Goal: Complete application form

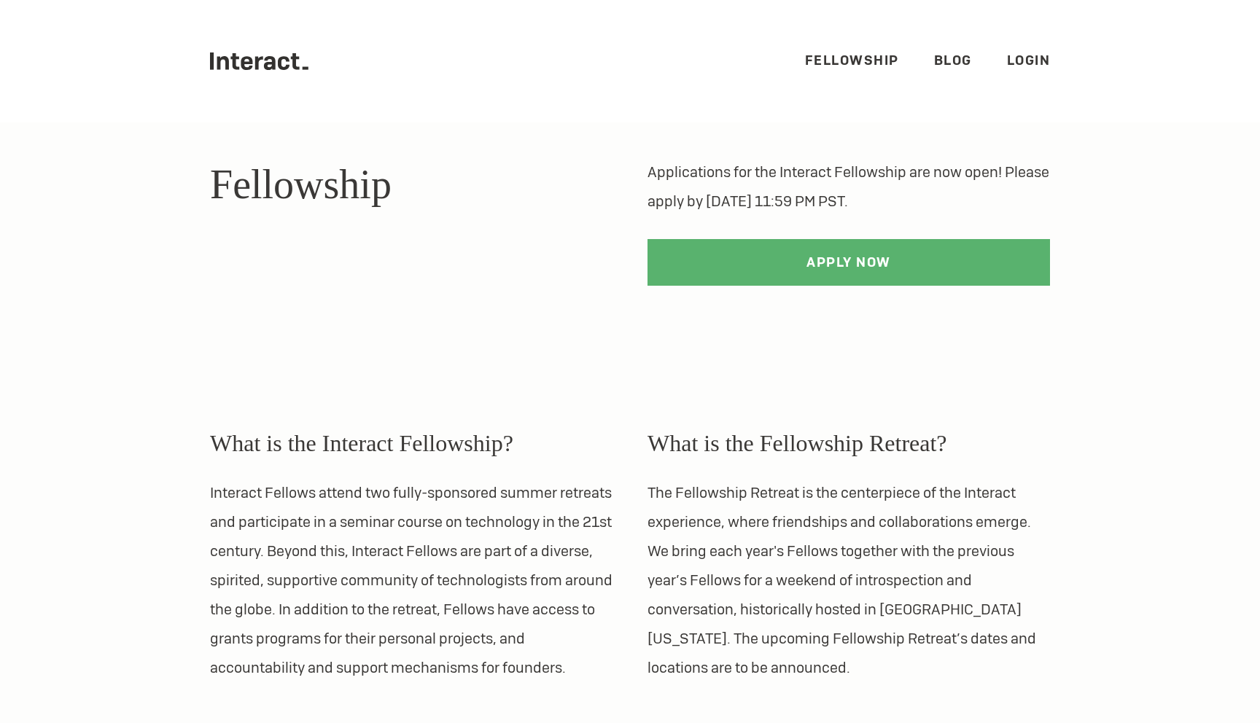
click at [284, 64] on icon ".cls-1{fill:#33312f;} interact-brand-logotype-black" at bounding box center [259, 60] width 98 height 17
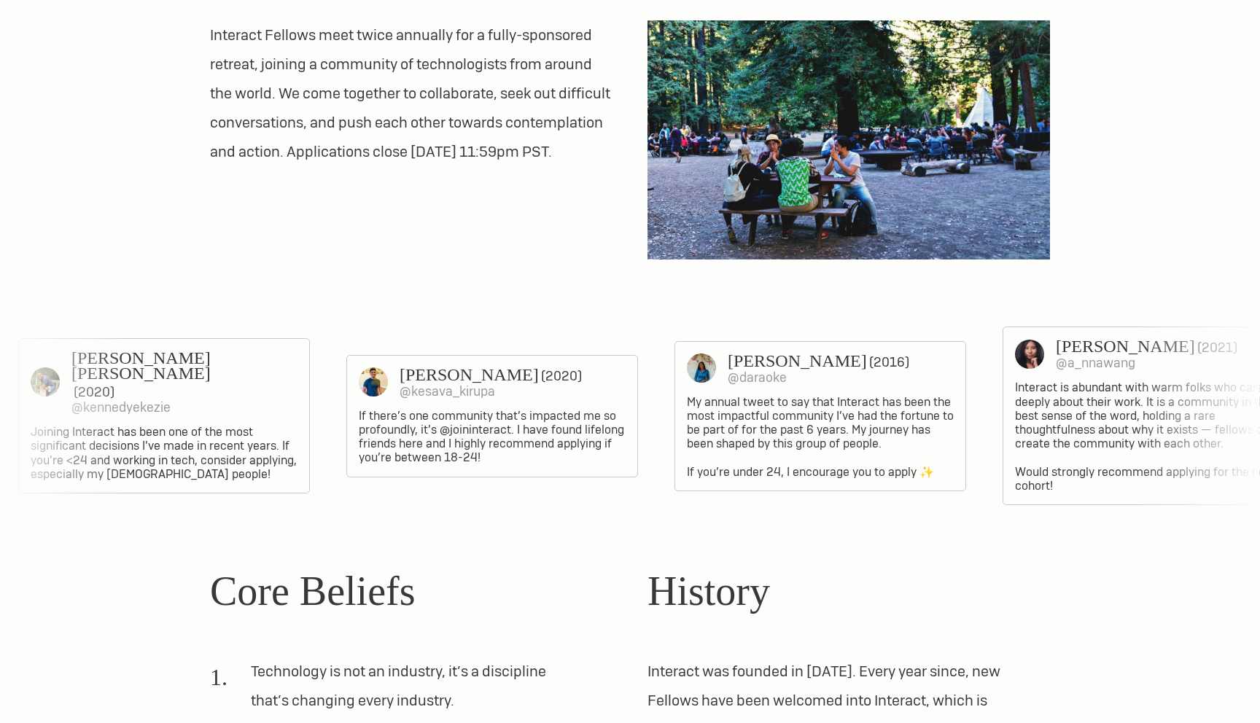
scroll to position [759, 0]
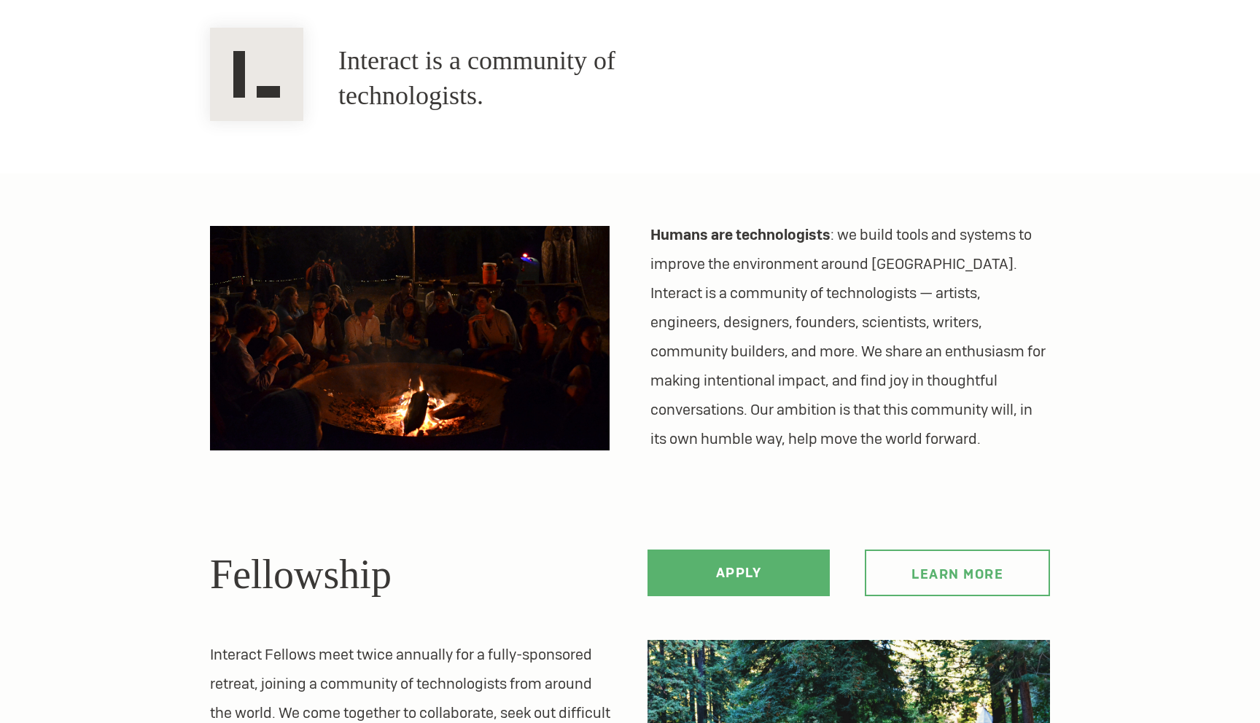
scroll to position [0, 0]
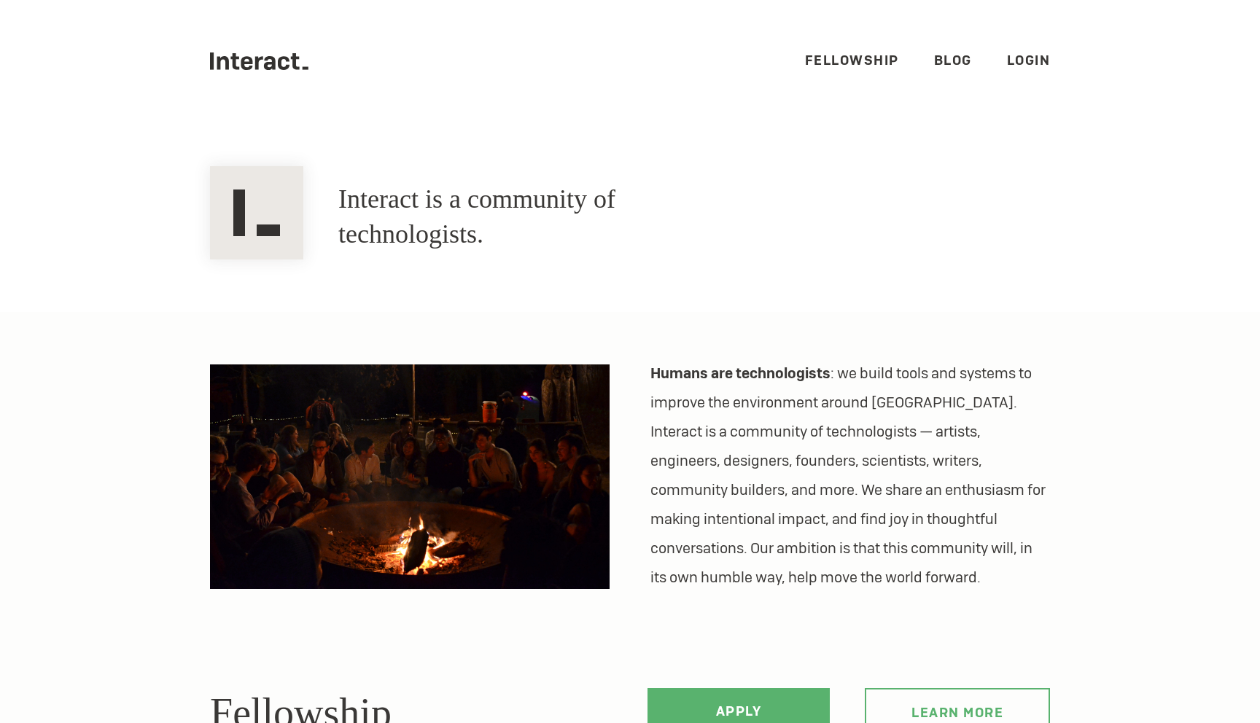
click at [863, 52] on link "Fellowship" at bounding box center [852, 60] width 94 height 17
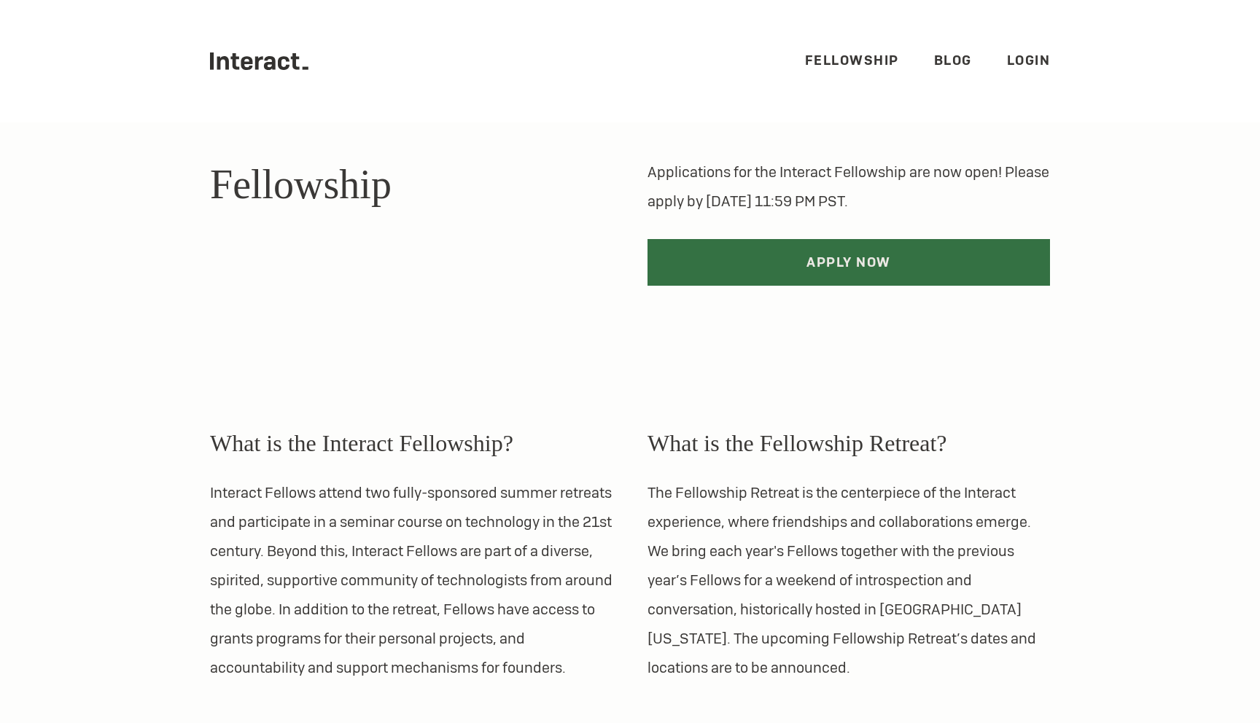
click at [870, 253] on link "Apply Now" at bounding box center [848, 262] width 402 height 47
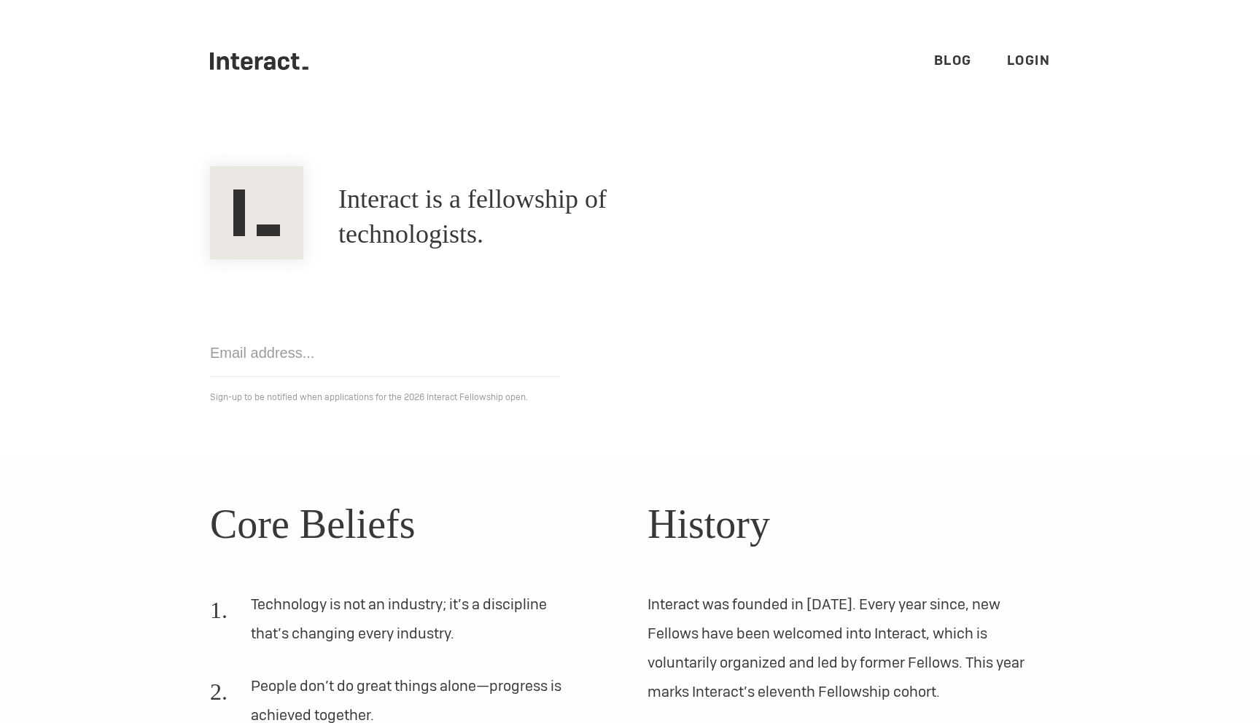
click at [956, 69] on link "Blog" at bounding box center [953, 60] width 38 height 17
